Goal: Complete application form

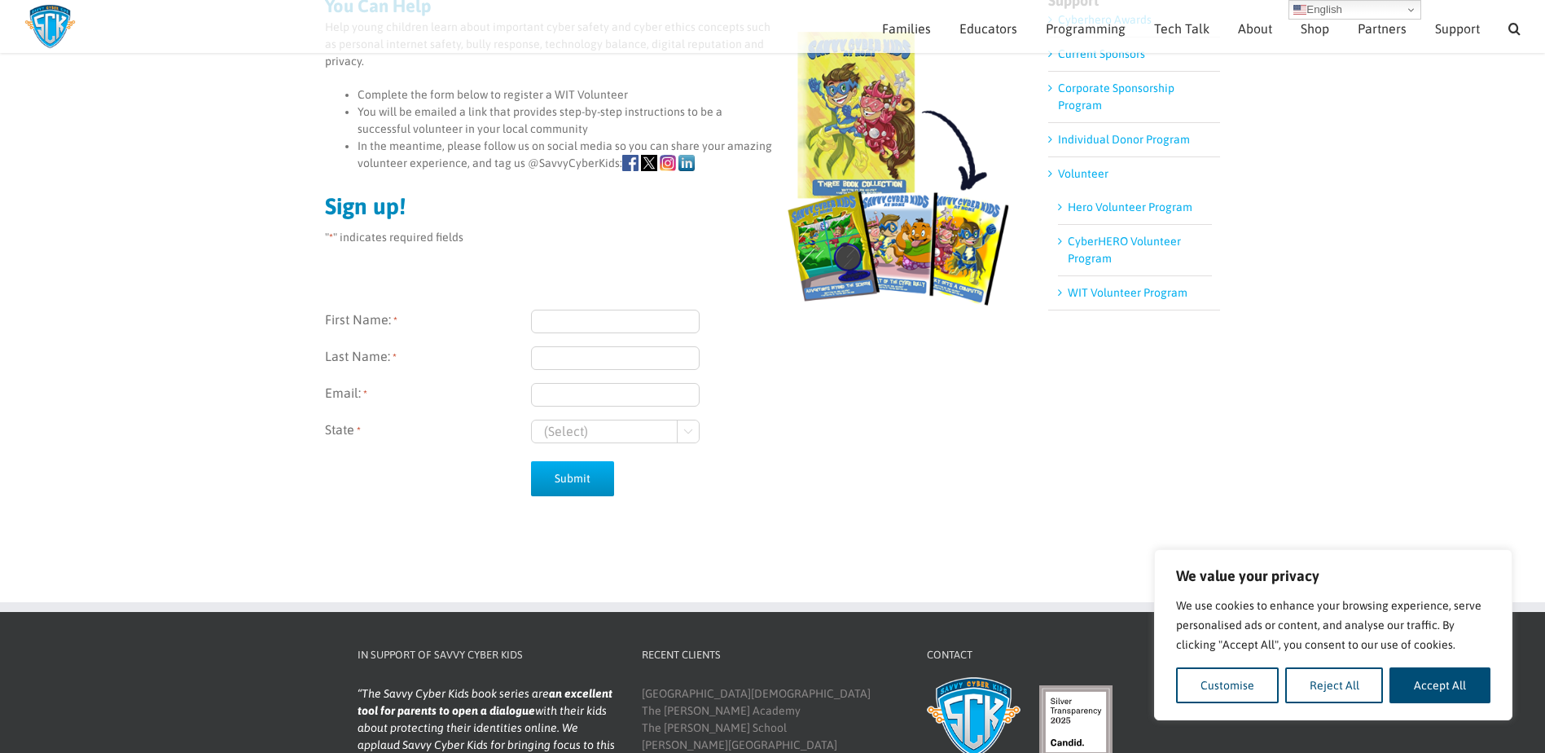
scroll to position [152, 0]
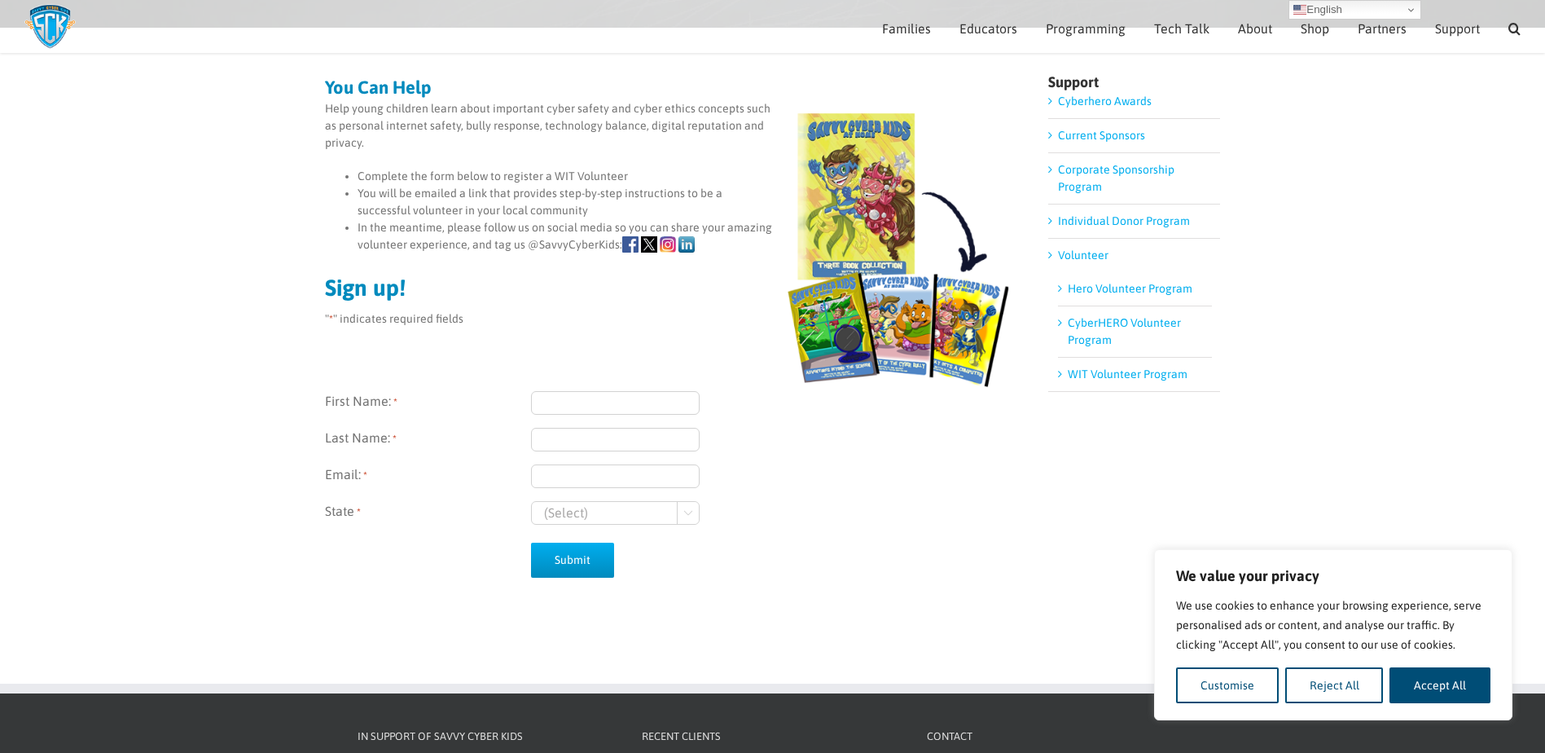
click at [635, 403] on input "First Name: *" at bounding box center [615, 403] width 169 height 24
type input "Lisa"
type input "Towers"
type input "lisa.towers@molsoncoors.com"
select select "Wisconsin"
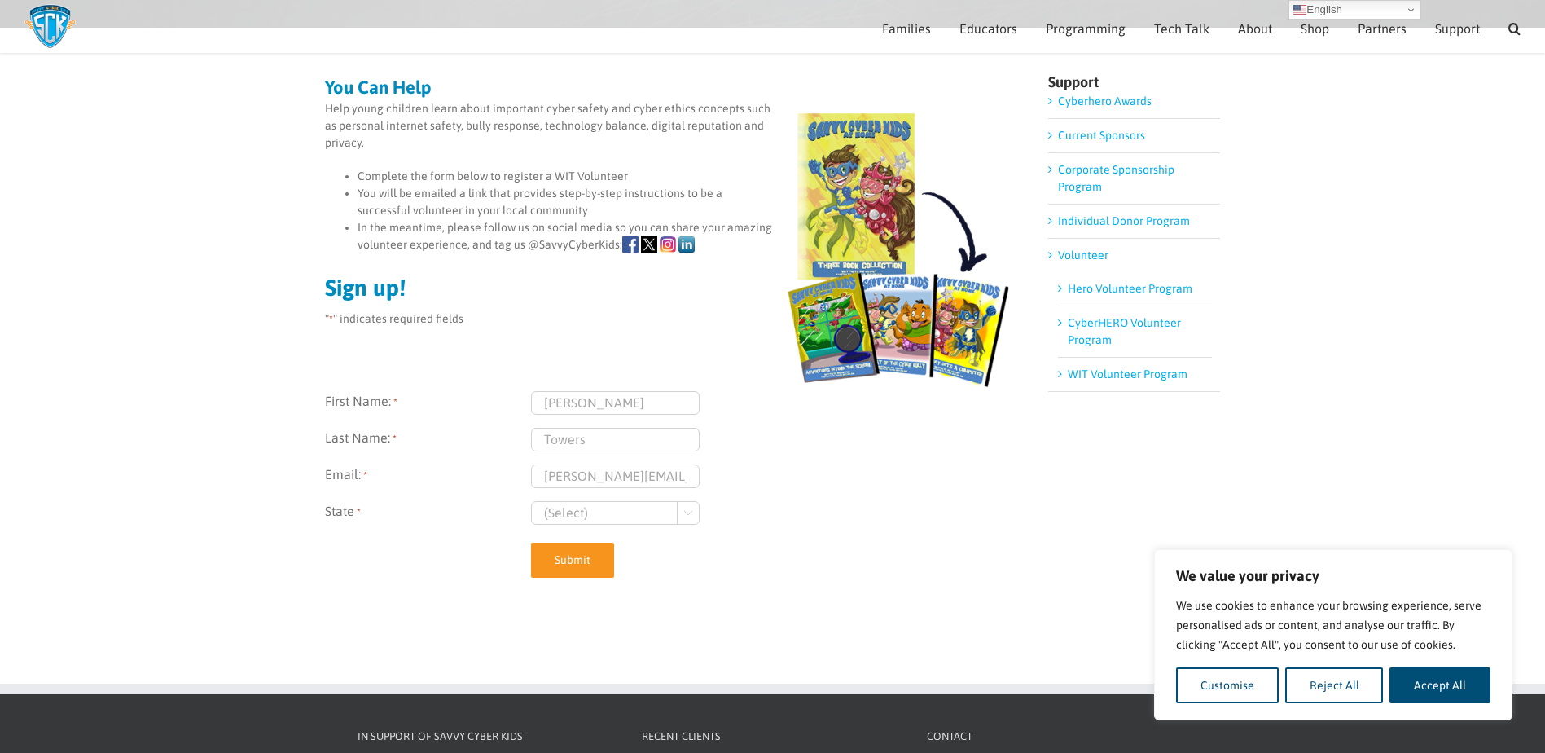
click at [570, 556] on input "Submit" at bounding box center [572, 560] width 83 height 35
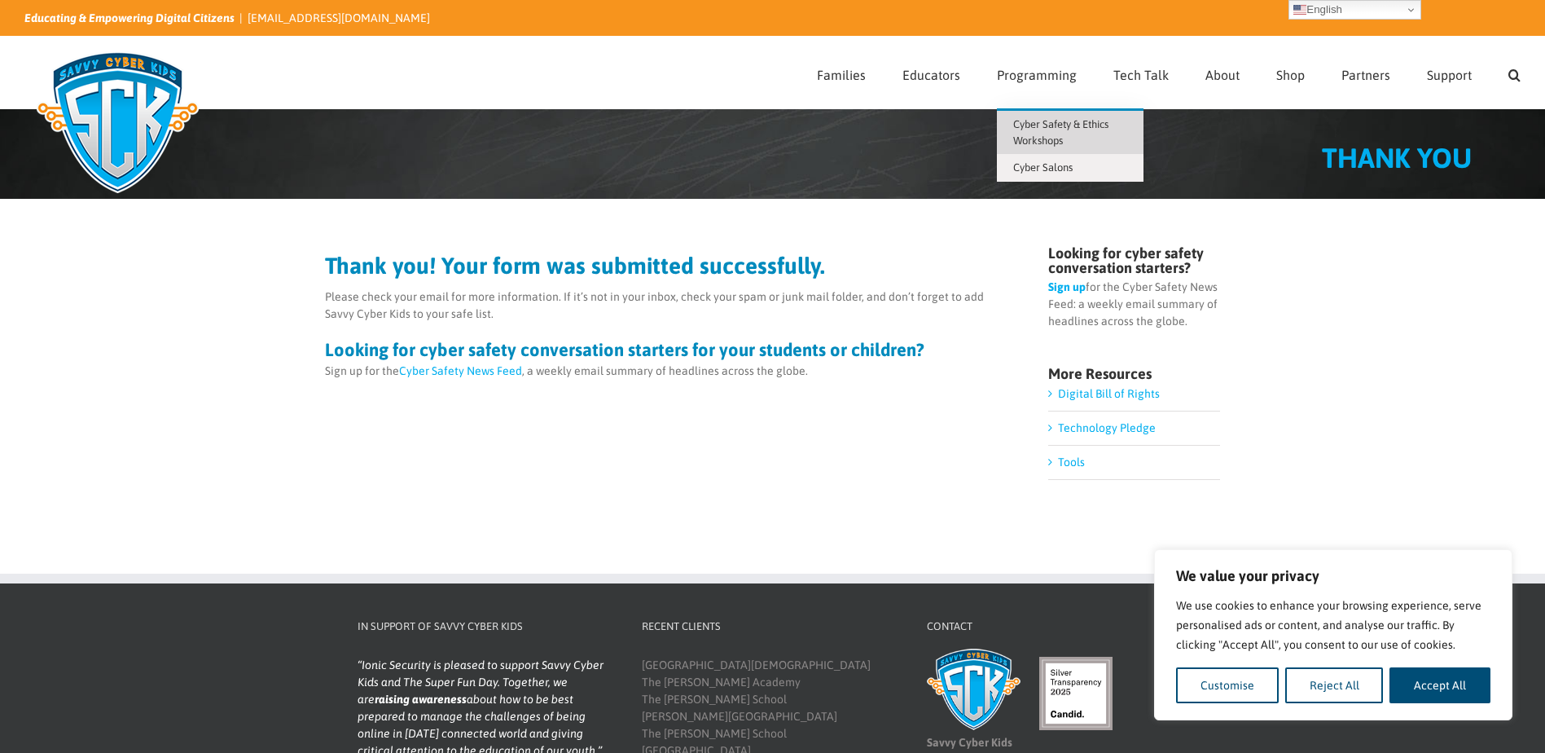
click at [1046, 122] on span "Cyber Safety & Ethics Workshops" at bounding box center [1060, 132] width 95 height 29
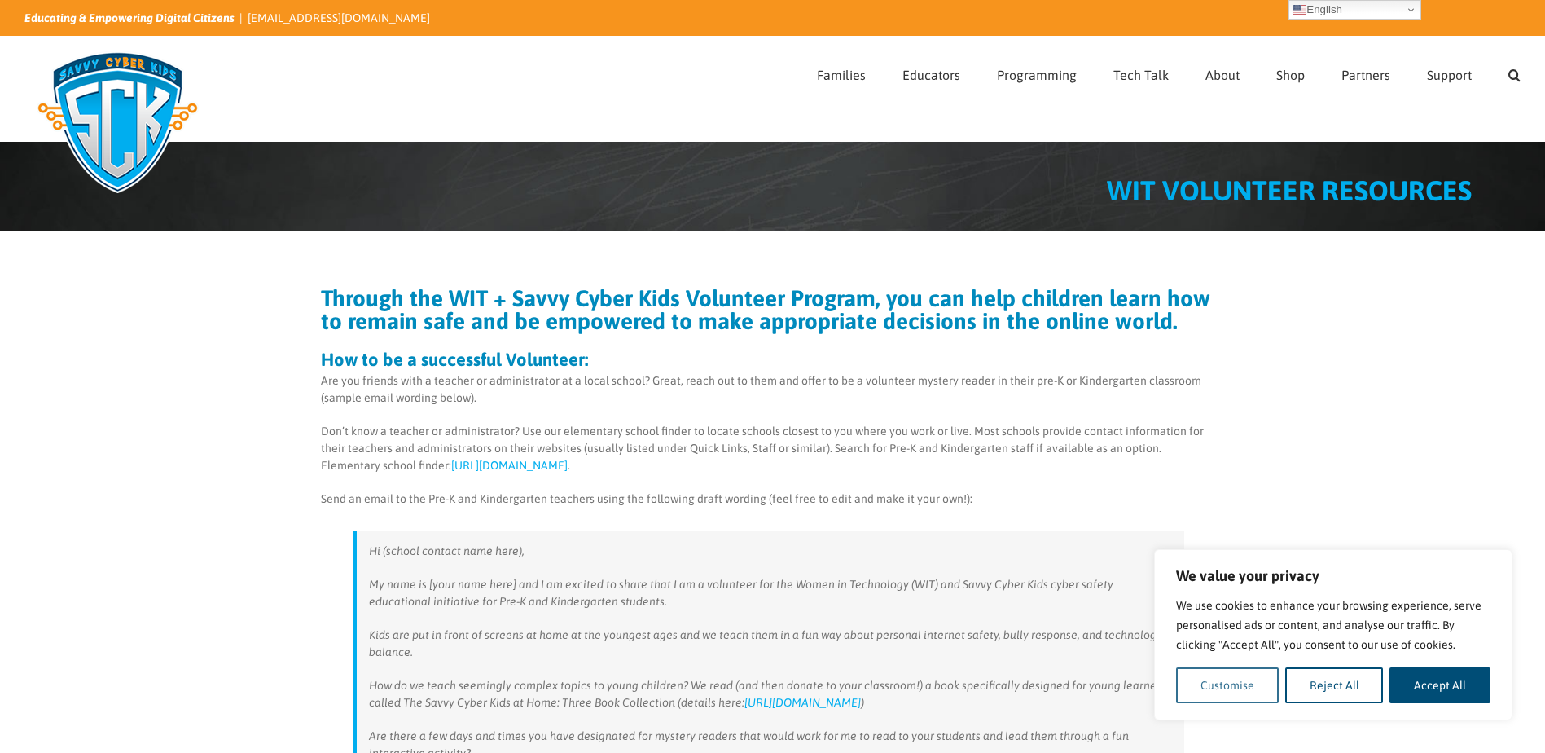
click at [1251, 691] on button "Customise" at bounding box center [1227, 685] width 103 height 36
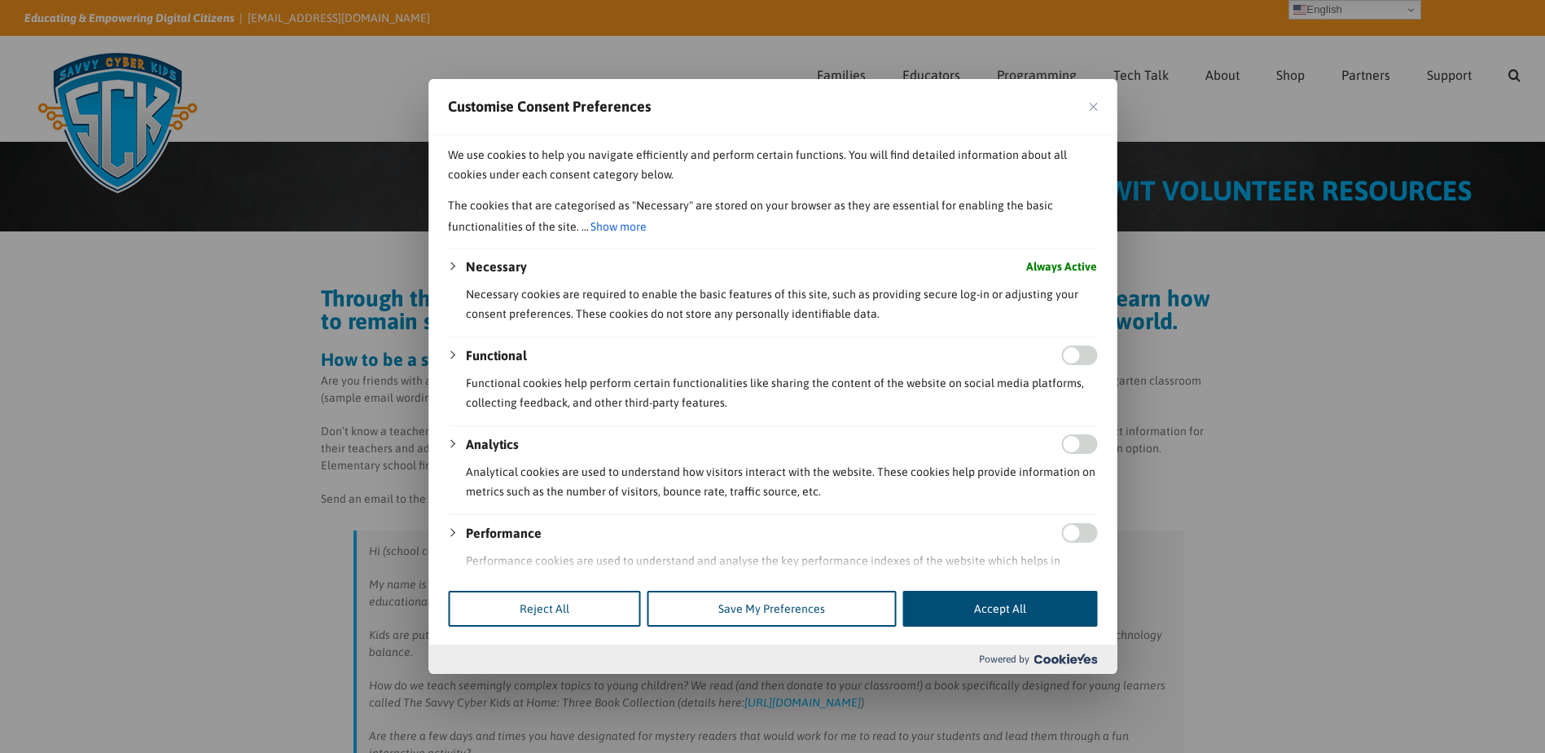
scroll to position [197, 0]
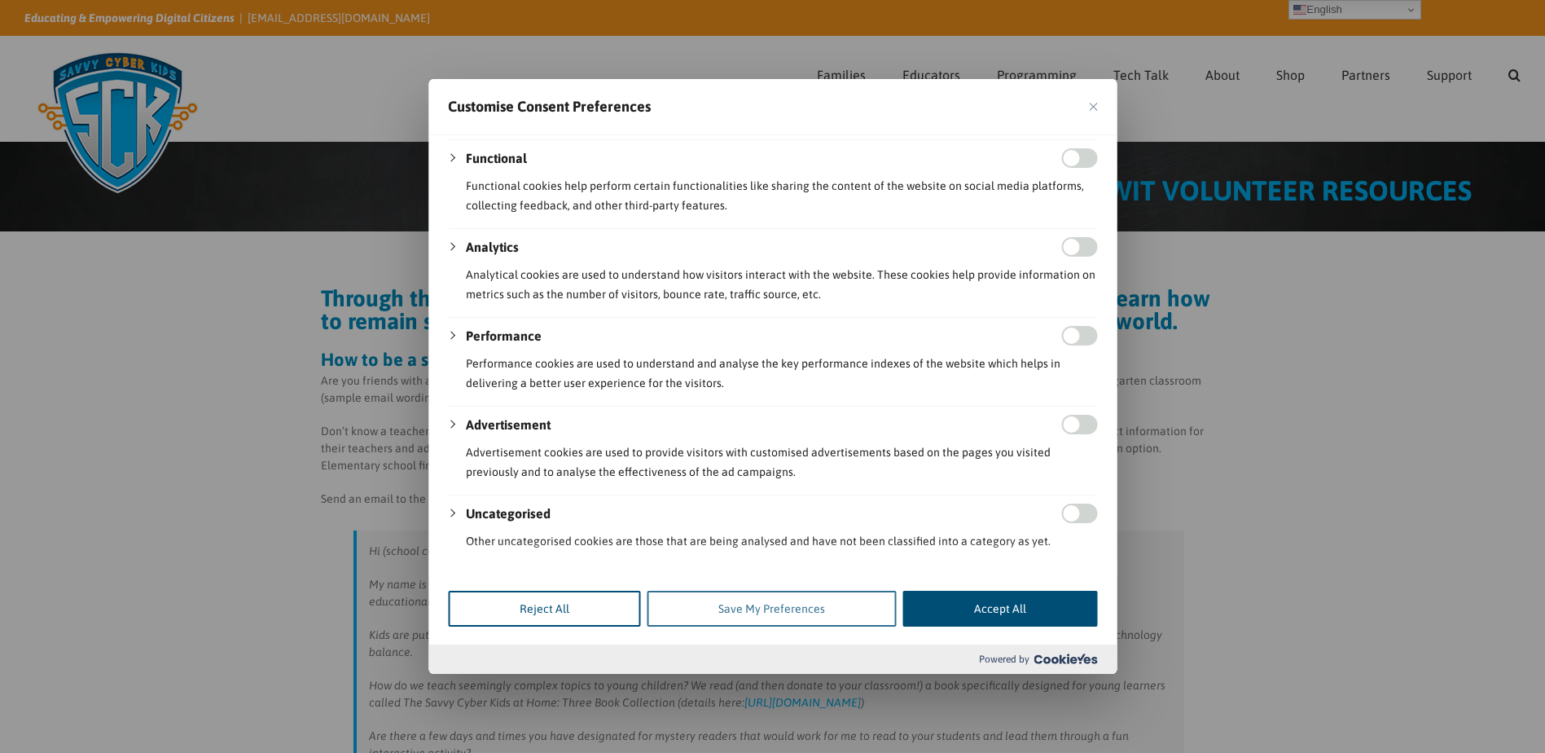
click at [721, 608] on button "Save My Preferences" at bounding box center [771, 609] width 249 height 36
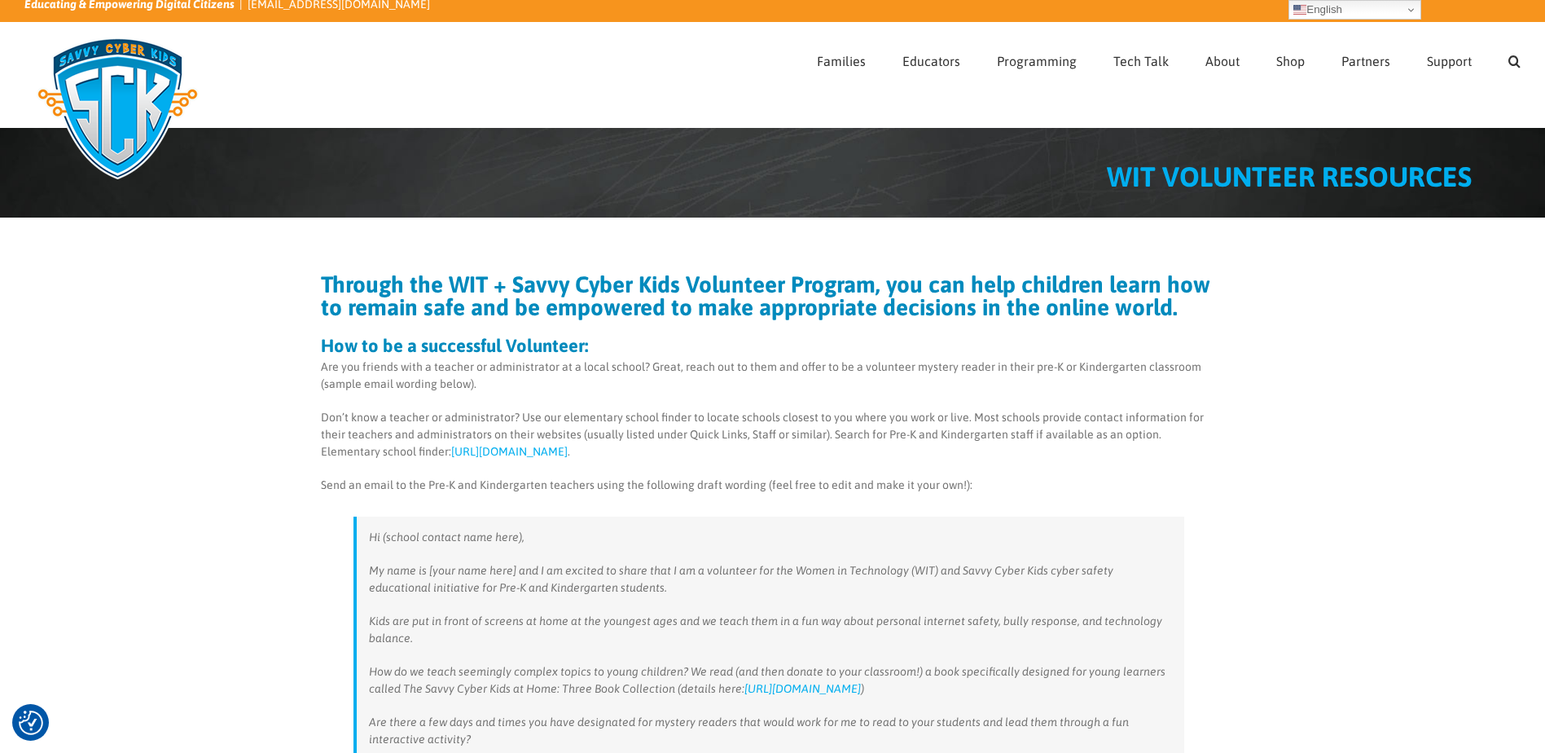
scroll to position [0, 0]
